Goal: Find specific page/section: Find specific page/section

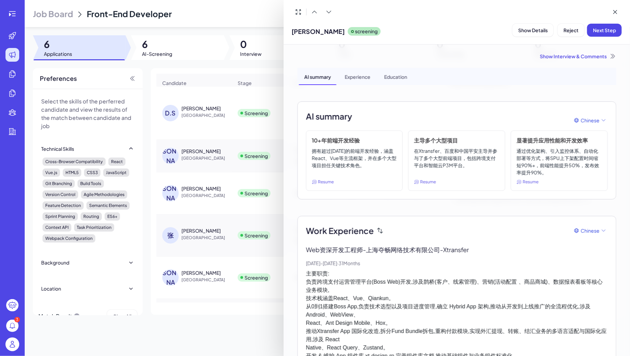
scroll to position [48, 0]
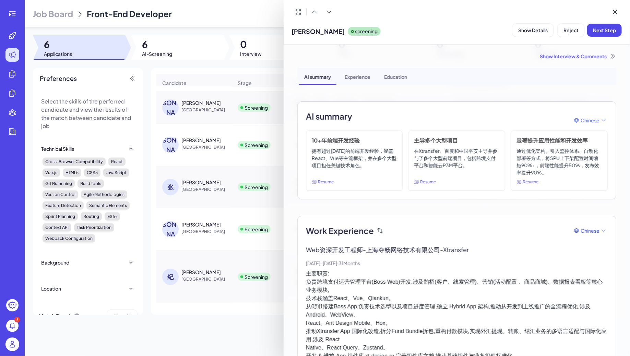
click at [46, 24] on div at bounding box center [315, 178] width 630 height 356
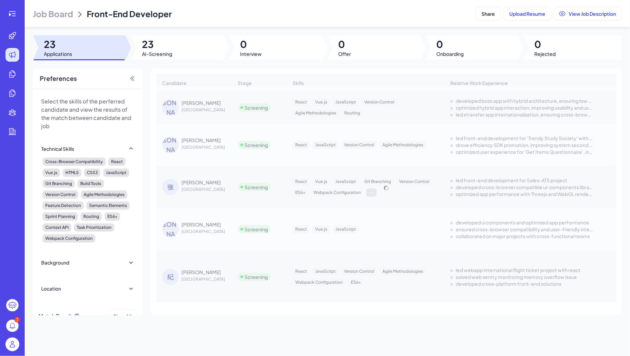
click at [11, 22] on div "3" at bounding box center [12, 178] width 25 height 356
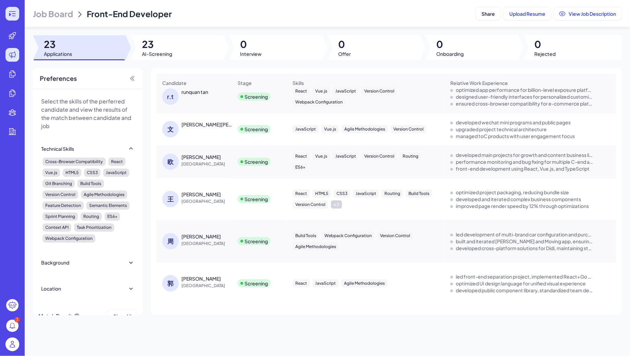
click at [11, 16] on icon at bounding box center [12, 14] width 8 height 8
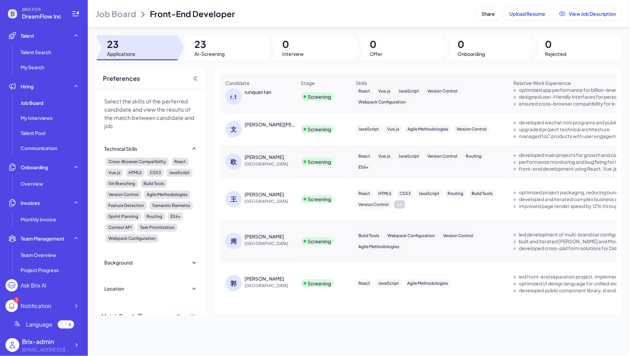
scroll to position [116, 0]
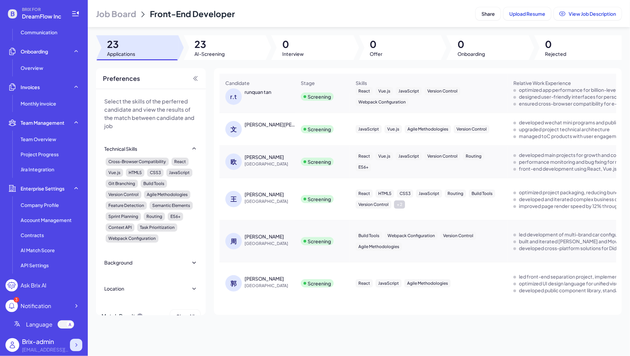
click at [78, 343] on icon at bounding box center [76, 345] width 7 height 7
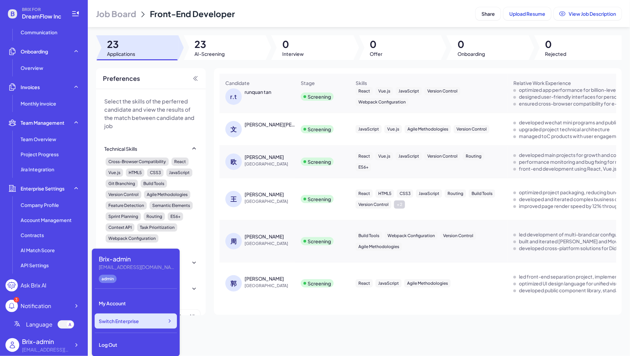
click at [148, 326] on div "Switch Enterprise" at bounding box center [136, 321] width 82 height 15
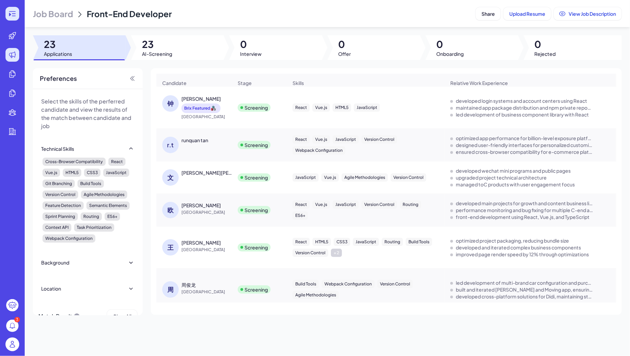
click at [8, 8] on div at bounding box center [12, 14] width 14 height 14
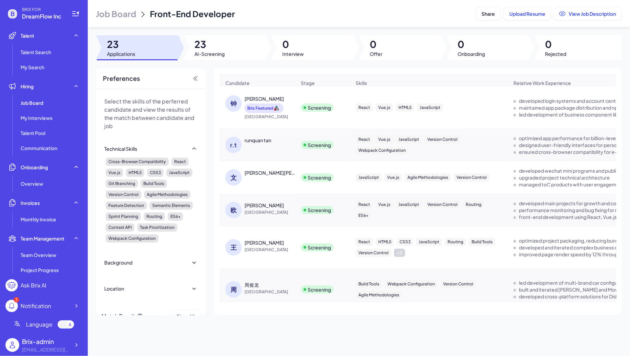
scroll to position [116, 0]
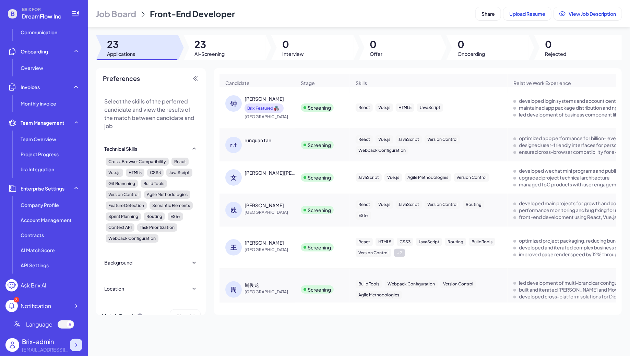
click at [73, 347] on icon at bounding box center [76, 345] width 7 height 7
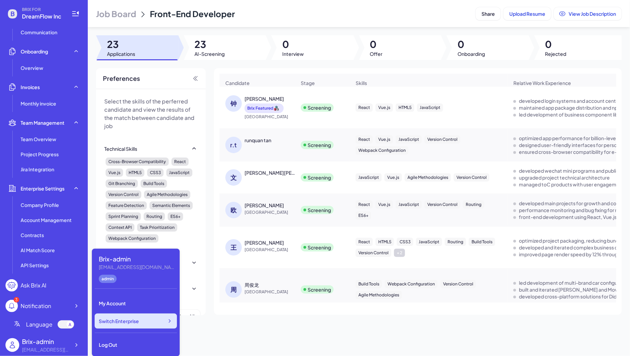
click at [133, 322] on span "Switch Enterprise" at bounding box center [119, 321] width 40 height 7
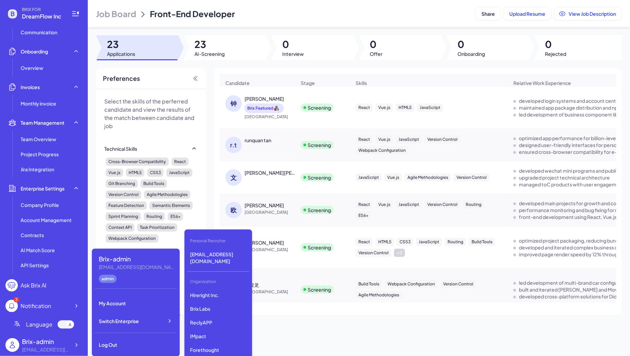
scroll to position [1849, 0]
click at [205, 339] on p "DeepVista" at bounding box center [218, 345] width 62 height 12
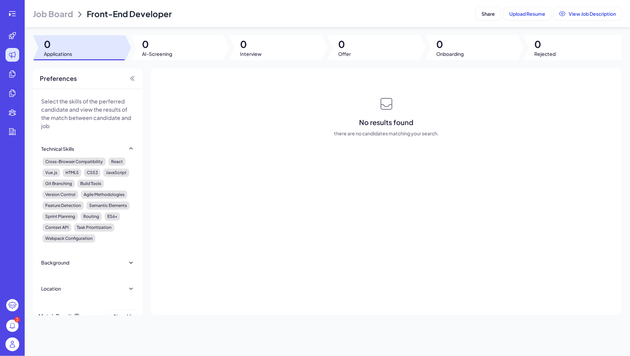
click at [67, 15] on span "Job Board" at bounding box center [53, 13] width 40 height 11
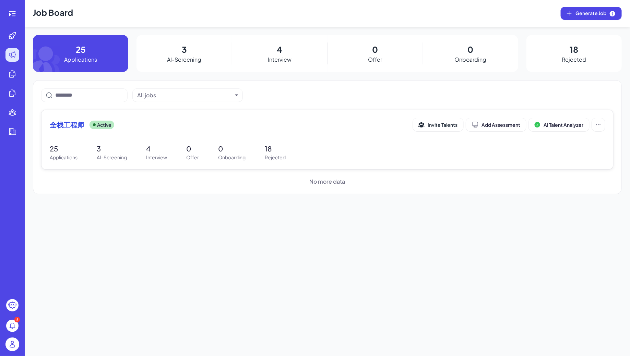
click at [177, 123] on div "全栈工程师 Active" at bounding box center [231, 125] width 363 height 10
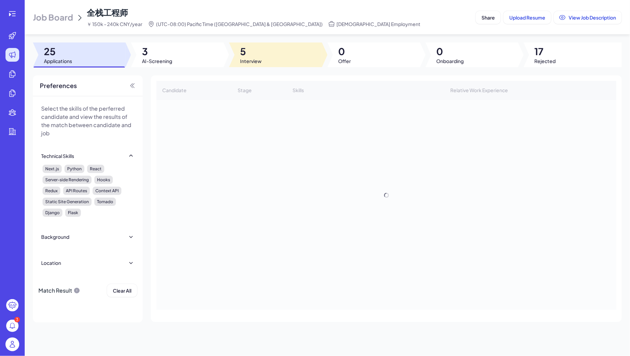
click at [257, 48] on span "5" at bounding box center [251, 51] width 22 height 12
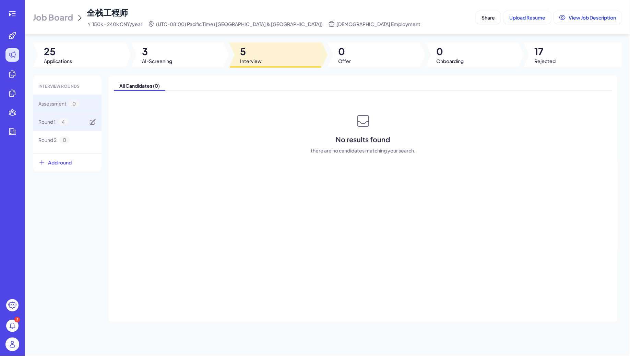
click at [48, 125] on div "Round 1 4" at bounding box center [67, 122] width 69 height 18
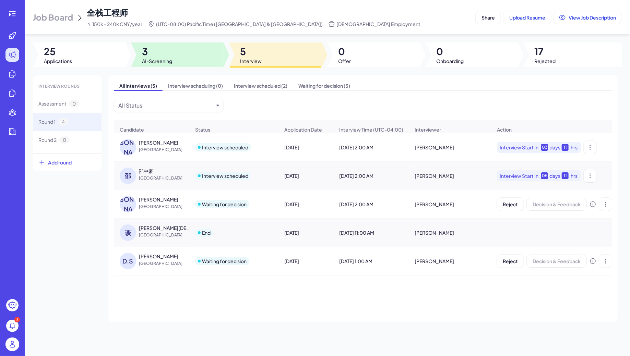
click at [190, 55] on div at bounding box center [177, 55] width 93 height 25
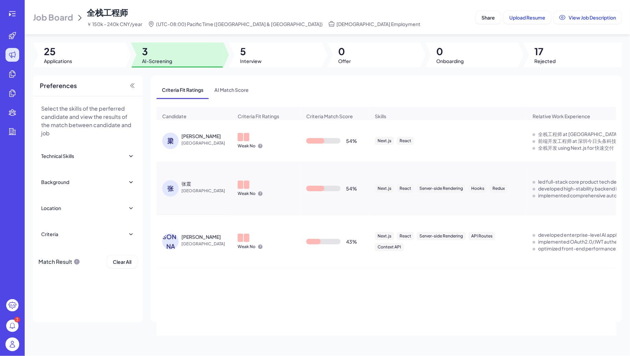
click at [191, 240] on div "[PERSON_NAME]" at bounding box center [206, 236] width 51 height 7
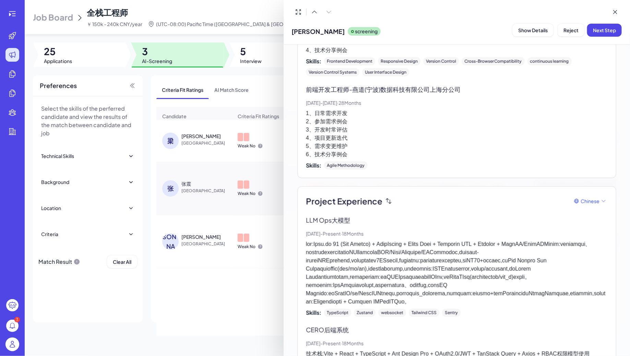
scroll to position [327, 0]
